Goal: Check status: Check status

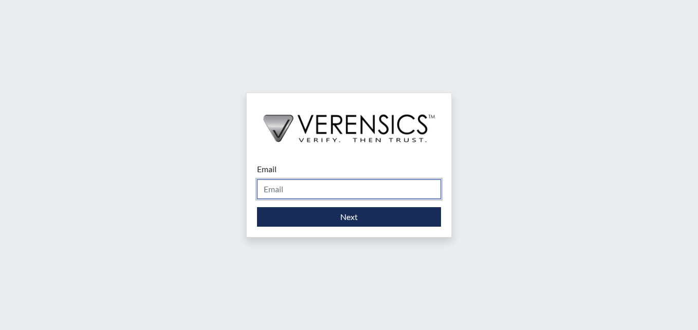
click at [322, 189] on input "Email" at bounding box center [349, 189] width 184 height 20
type input "a"
click at [373, 190] on input "Email" at bounding box center [349, 189] width 184 height 20
type input "asti.green@gdc.ga.gov"
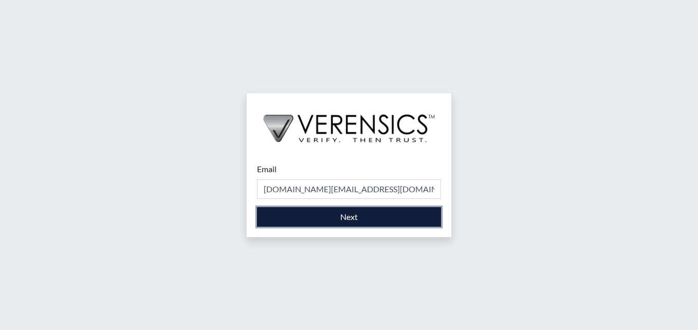
click at [330, 224] on button "Next" at bounding box center [349, 217] width 184 height 20
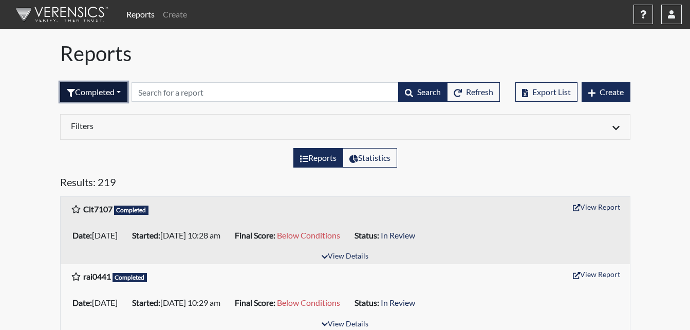
click at [114, 89] on button "Completed" at bounding box center [93, 92] width 67 height 20
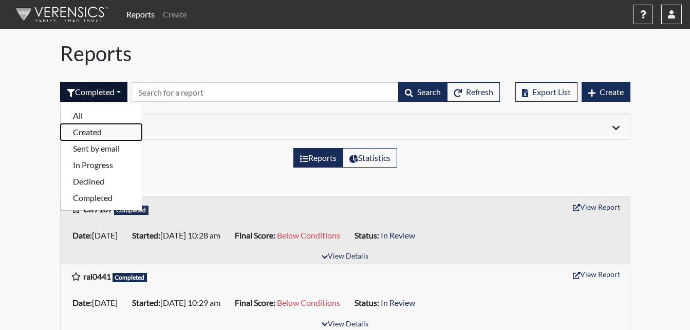
click at [91, 130] on button "Created" at bounding box center [101, 132] width 81 height 16
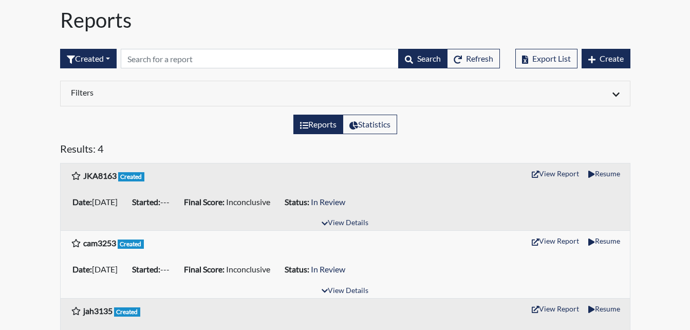
scroll to position [51, 0]
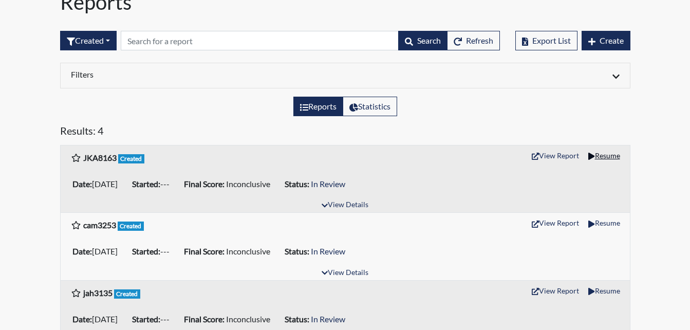
click at [608, 159] on button "Resume" at bounding box center [604, 155] width 41 height 16
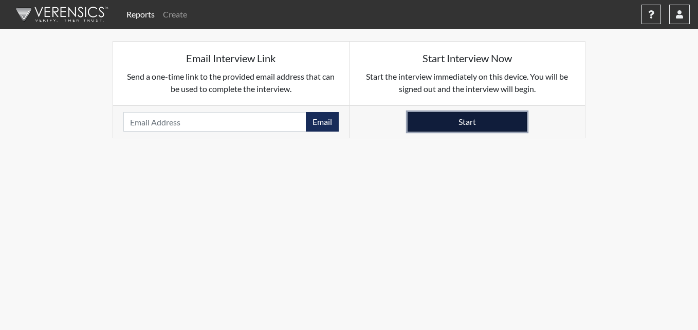
click at [482, 120] on button "Start" at bounding box center [466, 122] width 119 height 20
